Goal: Information Seeking & Learning: Learn about a topic

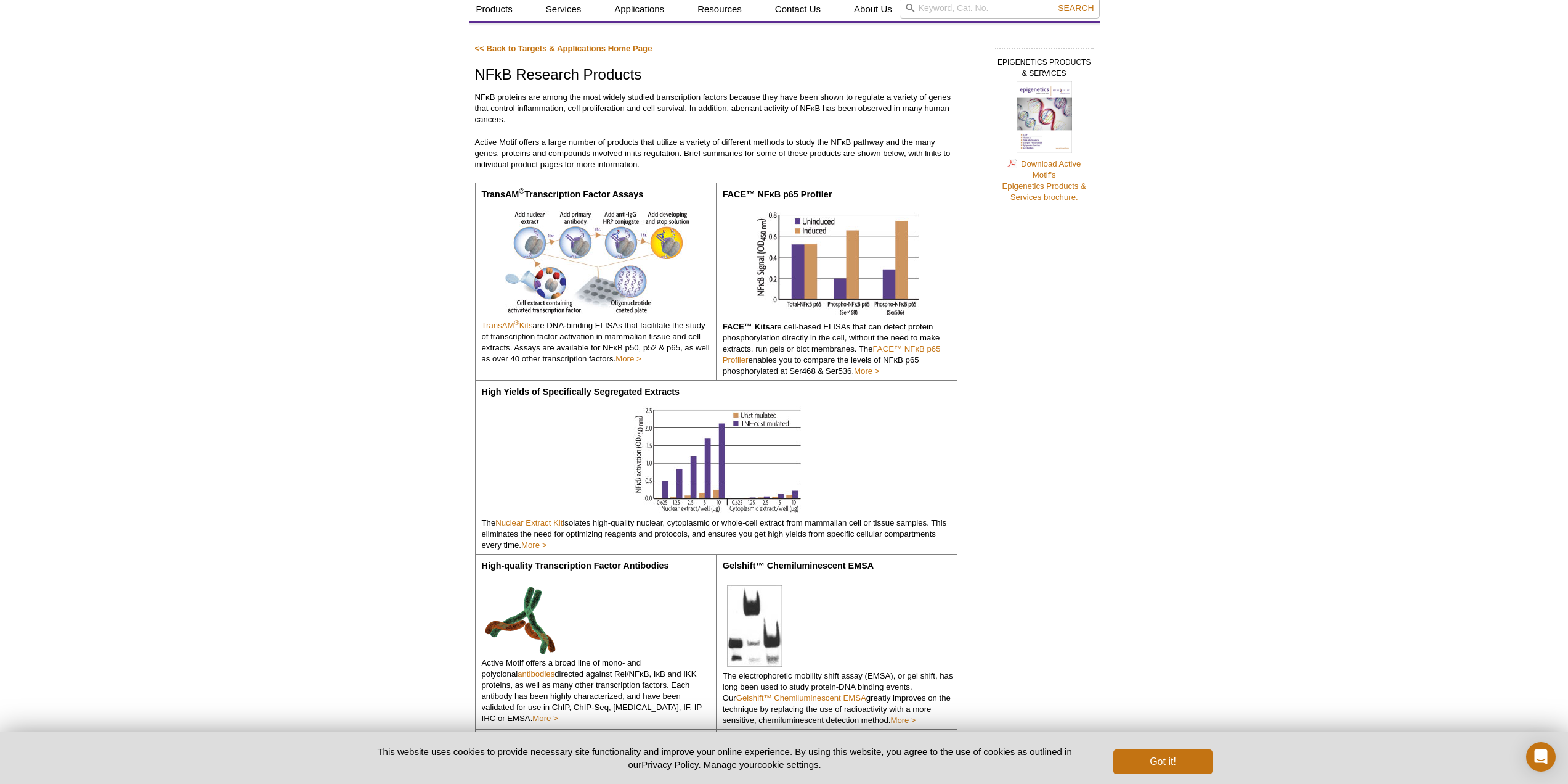
scroll to position [61, 0]
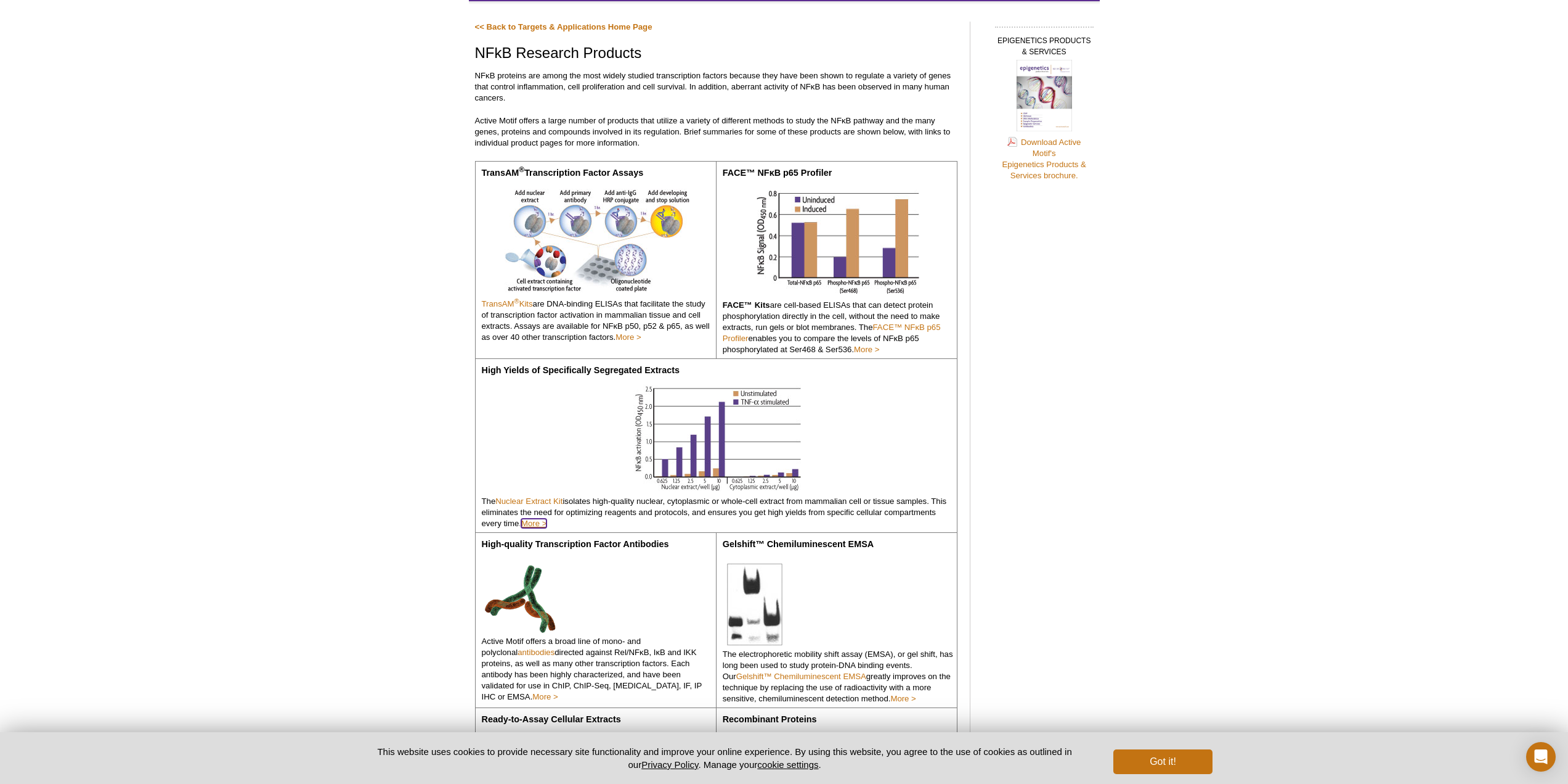
click at [539, 523] on link "More >" at bounding box center [533, 523] width 25 height 9
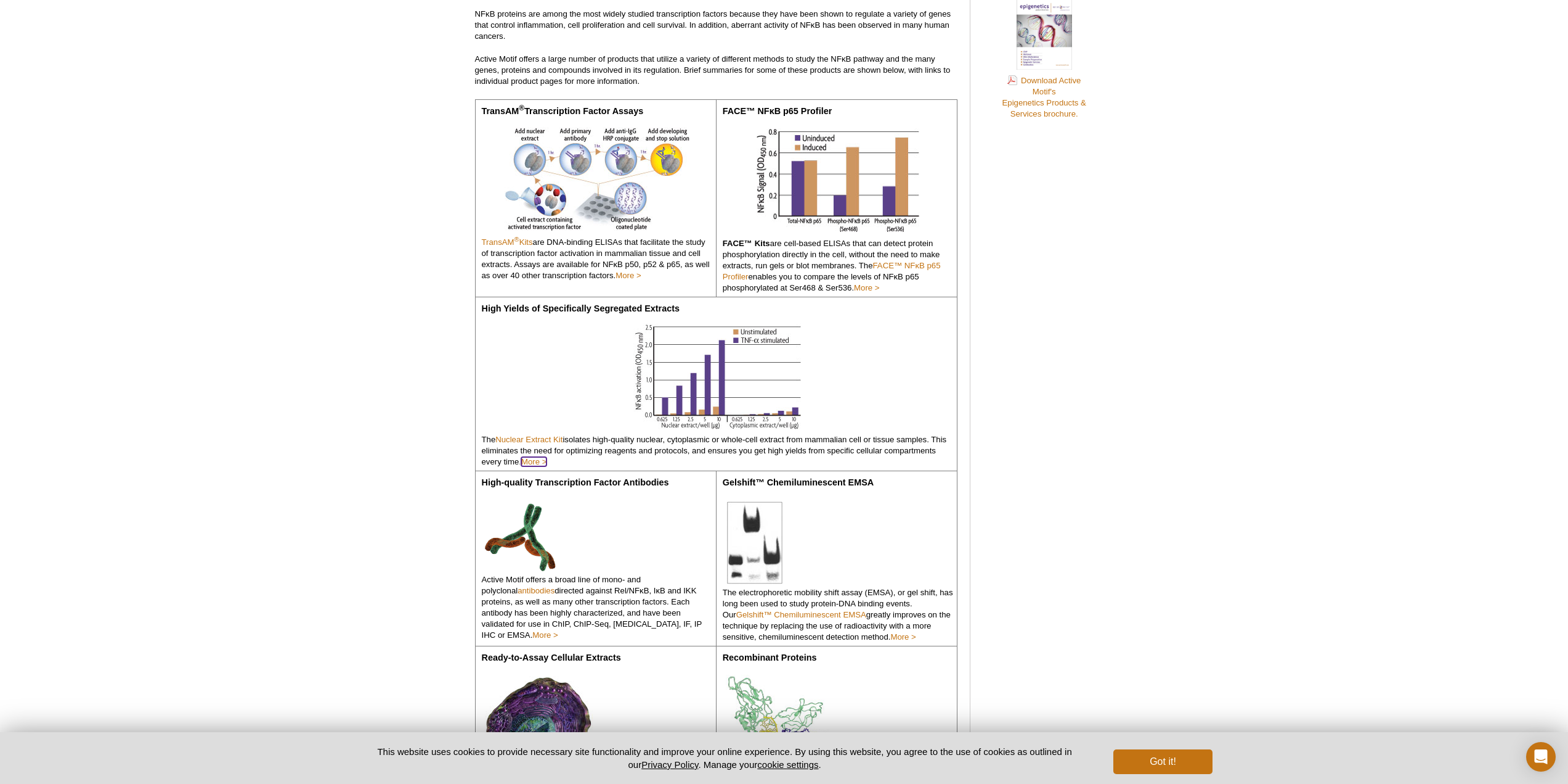
scroll to position [185, 0]
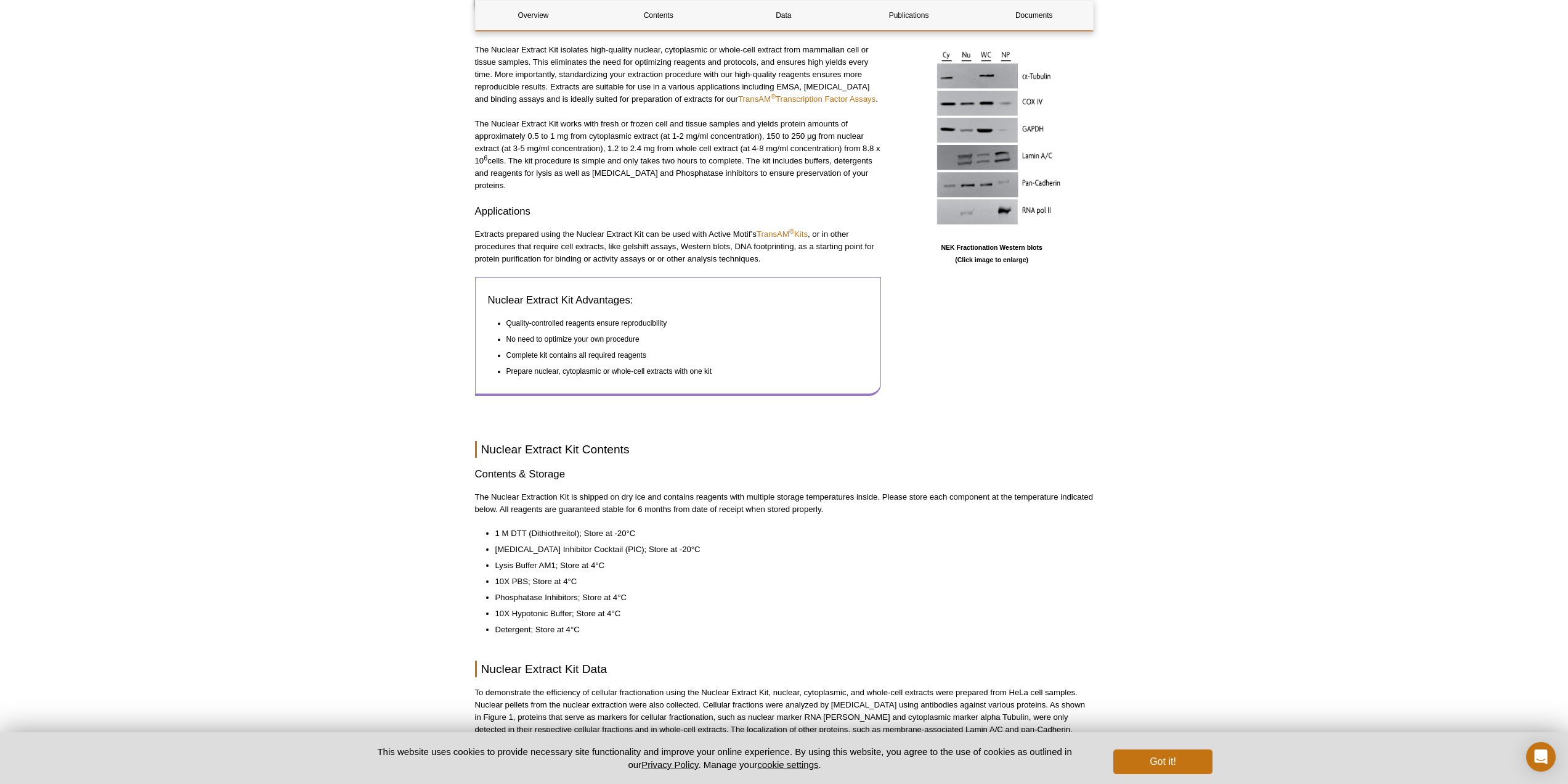
scroll to position [475, 0]
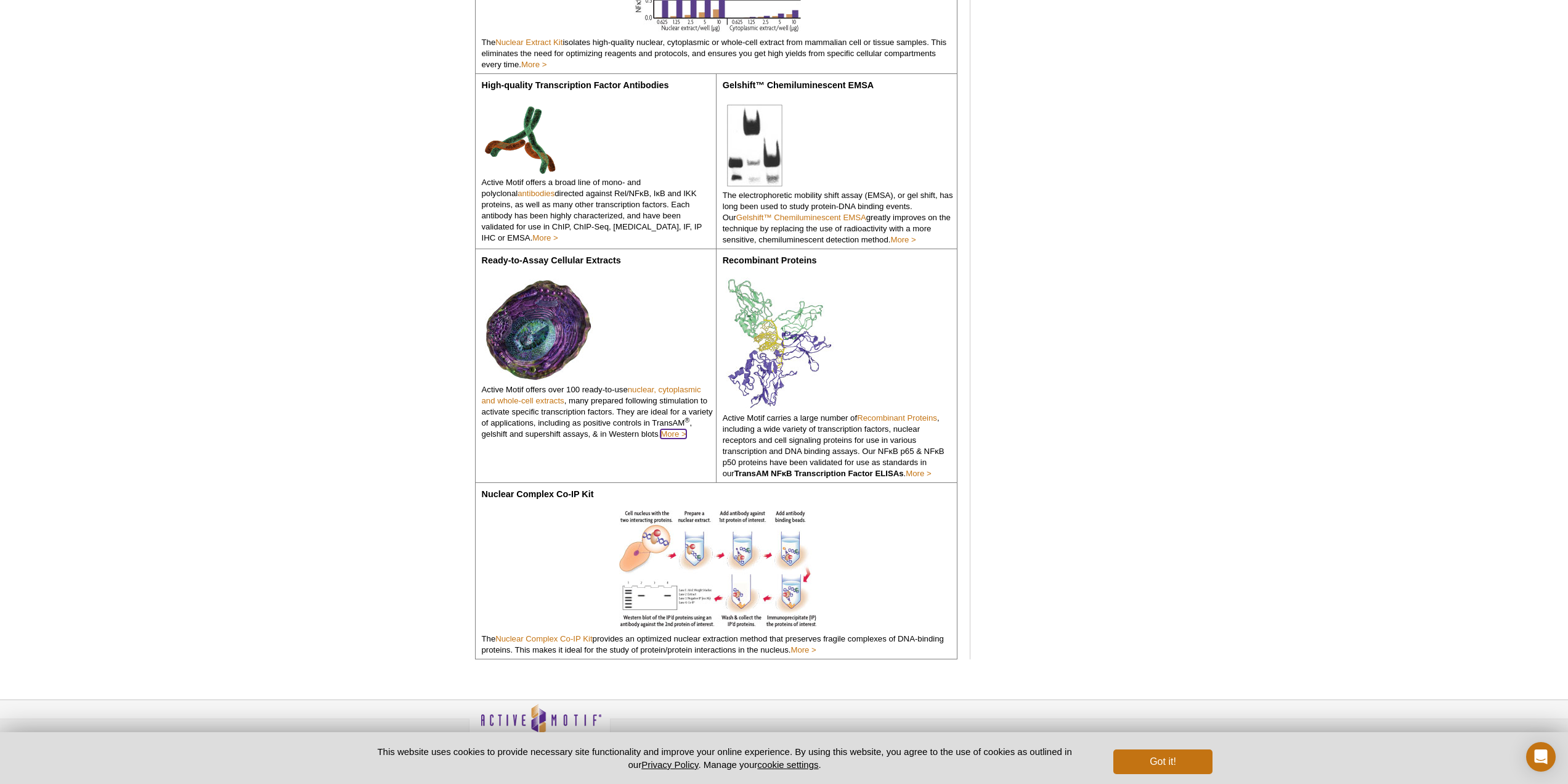
scroll to position [544, 0]
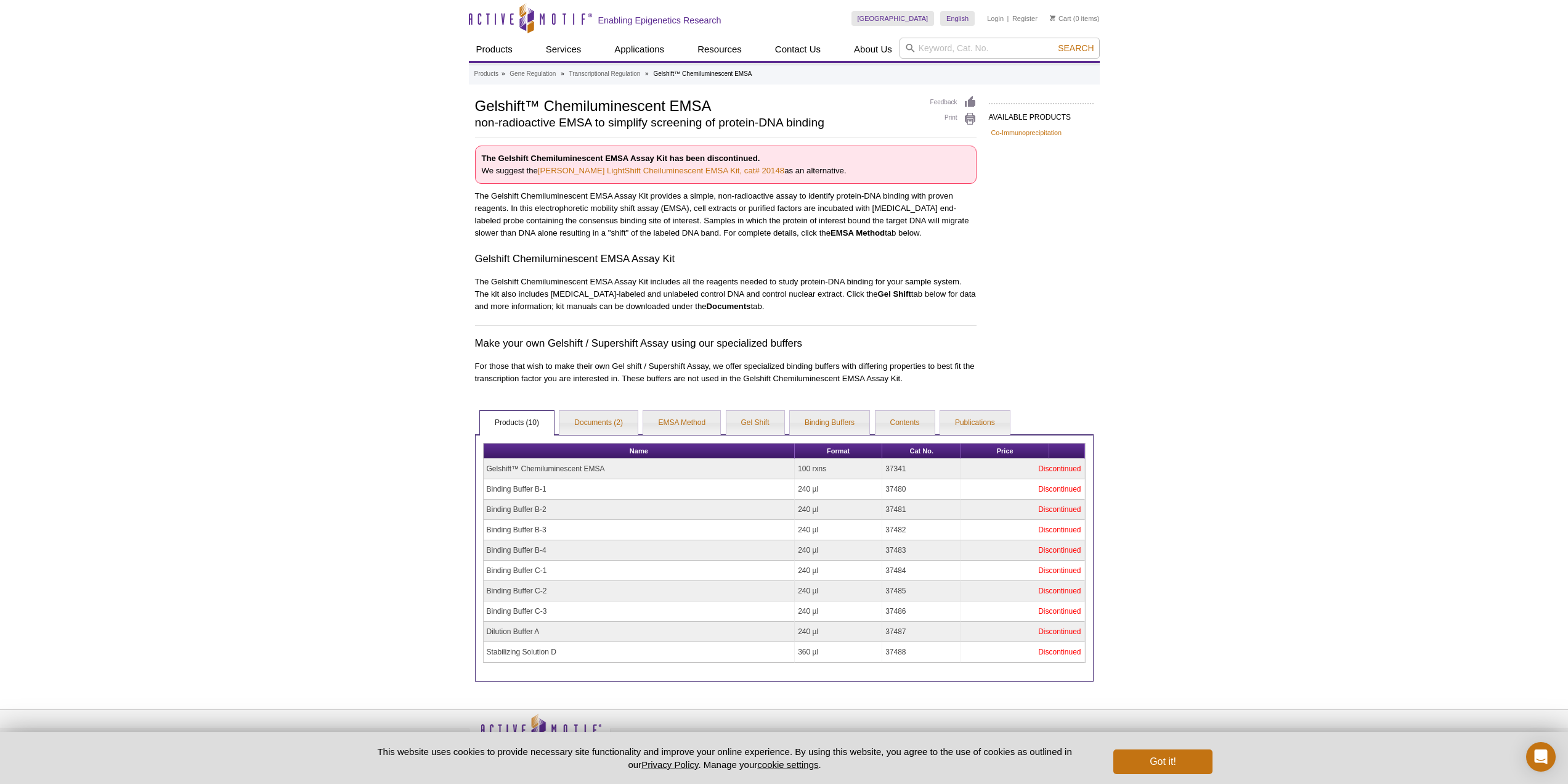
drag, startPoint x: 483, startPoint y: 195, endPoint x: 885, endPoint y: 231, distance: 403.6
click at [885, 231] on p "The Gelshift Chemiluminescent EMSA Assay Kit provides a simple, non-radioactive…" at bounding box center [725, 214] width 502 height 49
drag, startPoint x: 518, startPoint y: 282, endPoint x: 765, endPoint y: 310, distance: 248.6
click at [765, 310] on p "The Gelshift Chemiluminescent EMSA Assay Kit includes all the reagents needed t…" at bounding box center [725, 294] width 502 height 37
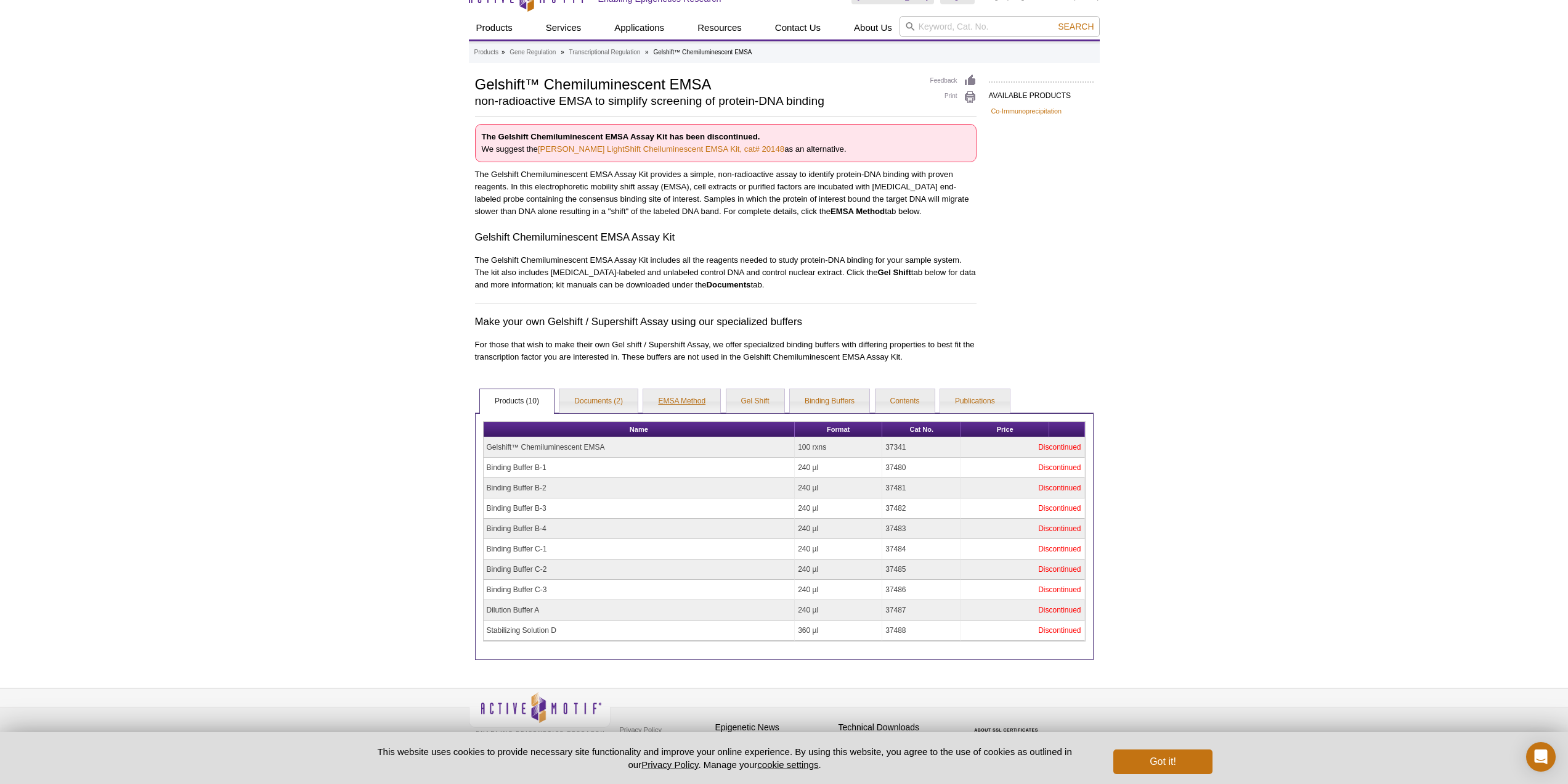
scroll to position [33, 0]
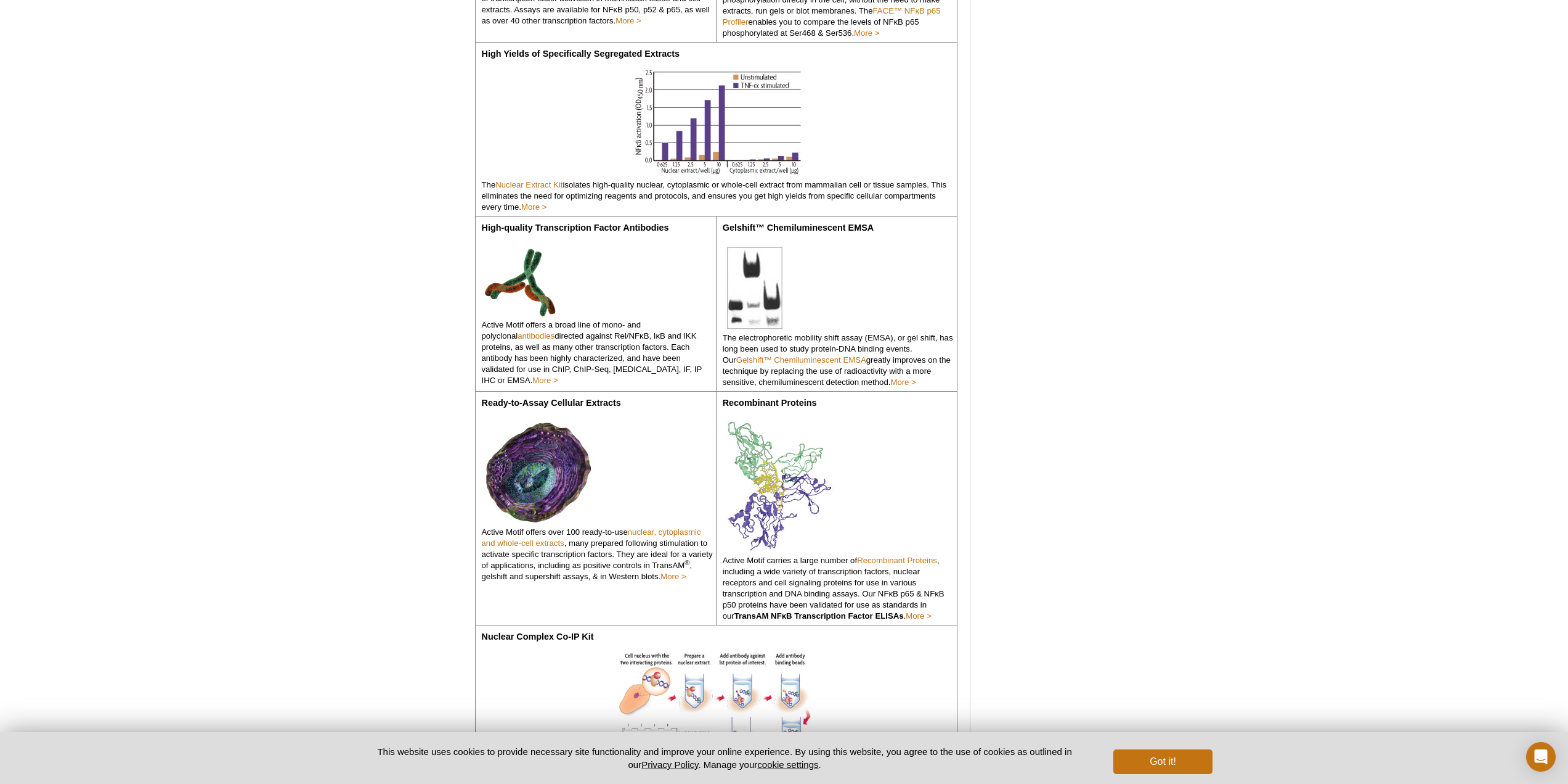
scroll to position [544, 0]
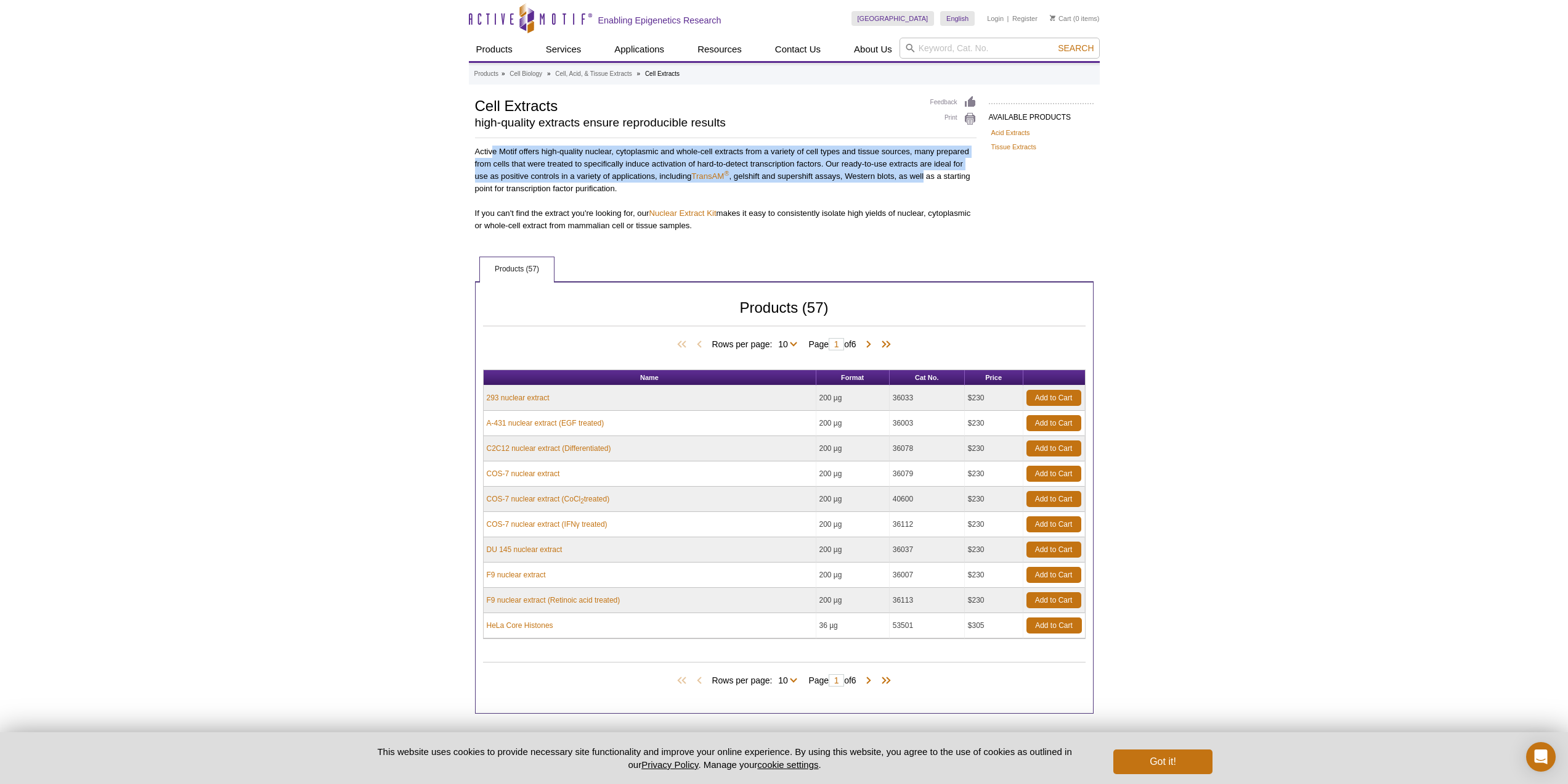
drag, startPoint x: 508, startPoint y: 151, endPoint x: 925, endPoint y: 179, distance: 417.9
click at [925, 179] on p "Active Motif offers high-quality nuclear, cytoplasmic and whole-cell extracts f…" at bounding box center [725, 170] width 502 height 49
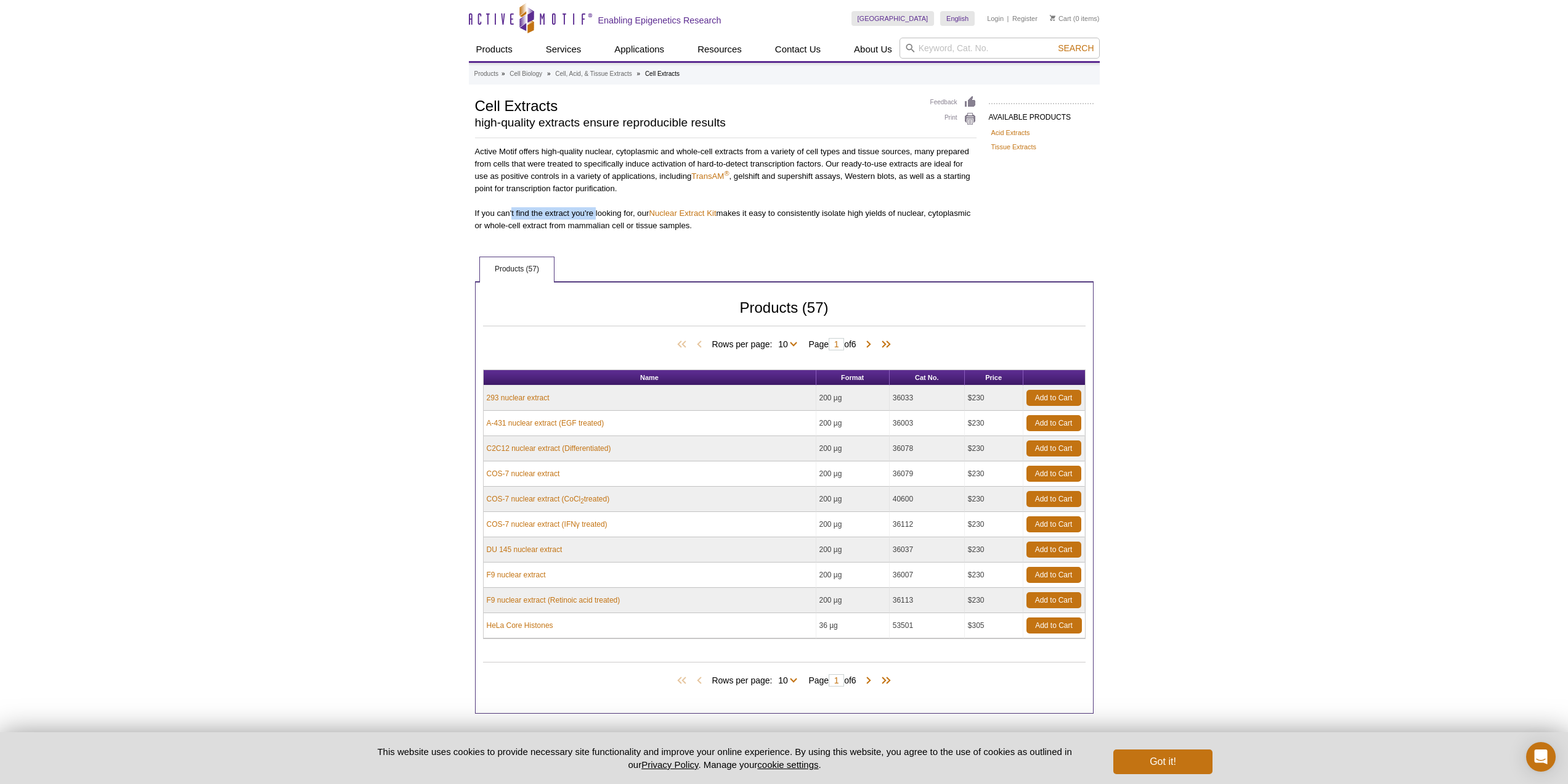
drag, startPoint x: 517, startPoint y: 216, endPoint x: 595, endPoint y: 214, distance: 78.0
click at [595, 214] on p "If you can't find the extract you're looking for, our Nuclear Extract Kit makes…" at bounding box center [725, 219] width 502 height 25
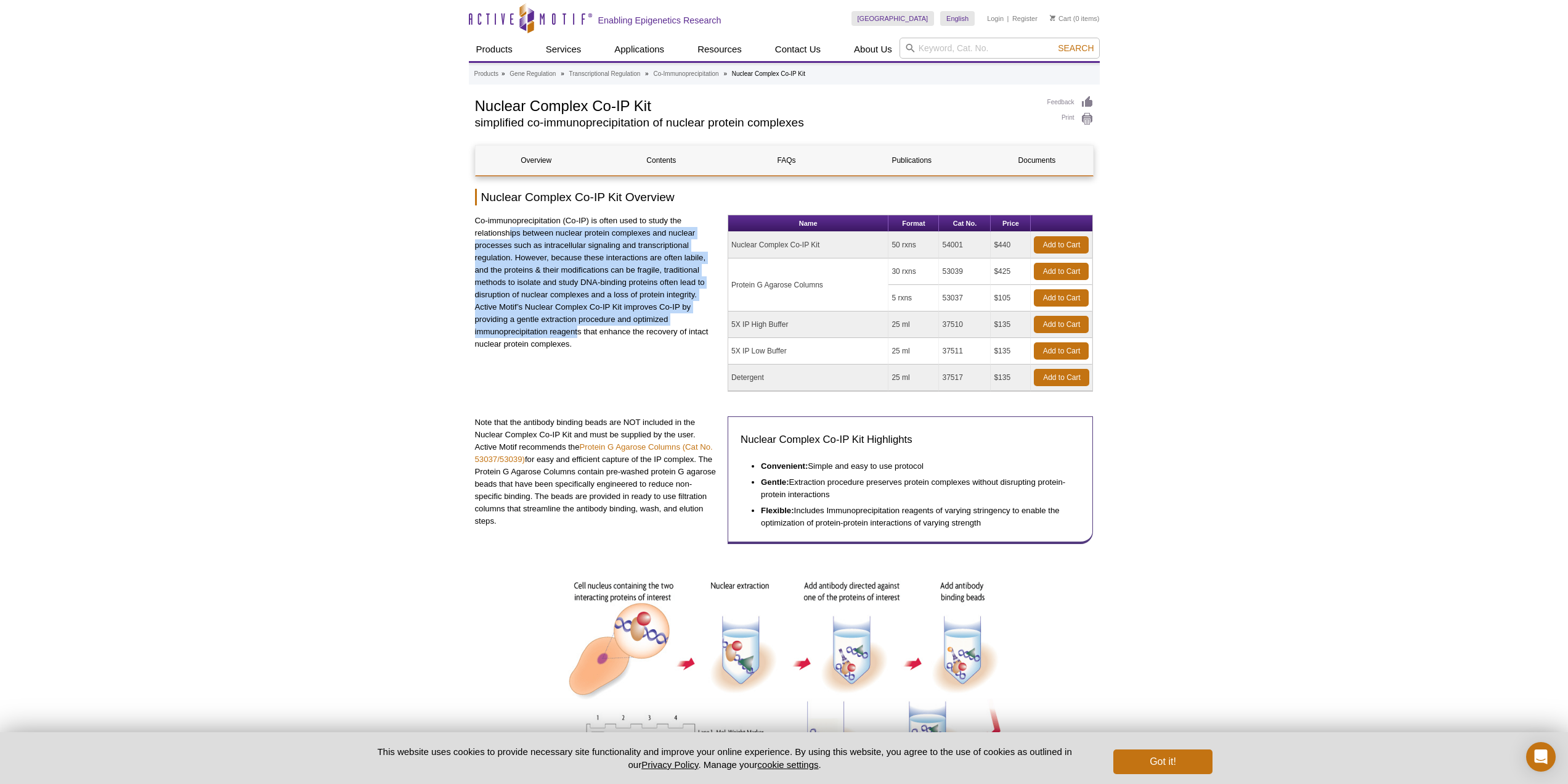
drag, startPoint x: 510, startPoint y: 233, endPoint x: 580, endPoint y: 330, distance: 119.6
click at [580, 330] on p "Co-immunoprecipitation (Co-IP) is often used to study the relationships between…" at bounding box center [596, 282] width 244 height 135
click at [620, 269] on p "Co-immunoprecipitation (Co-IP) is often used to study the relationships between…" at bounding box center [596, 282] width 244 height 135
